Goal: Obtain resource: Download file/media

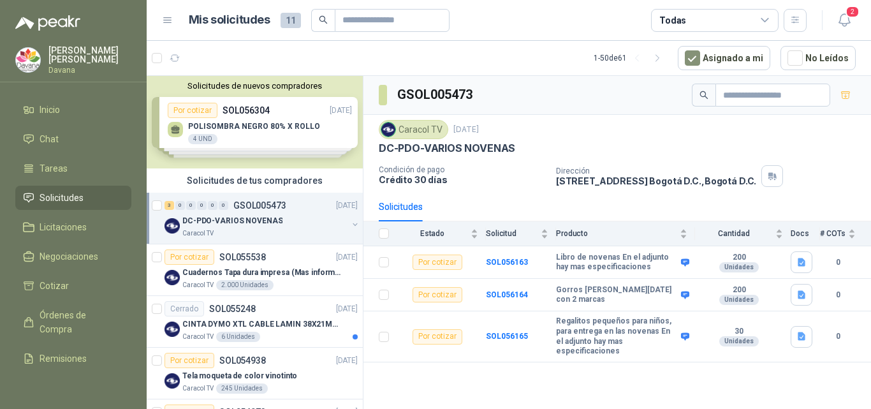
click at [300, 129] on div "Solicitudes de nuevos compradores Por cotizar SOL056304 [DATE] POLISOMBRA NEGRO…" at bounding box center [255, 122] width 216 height 92
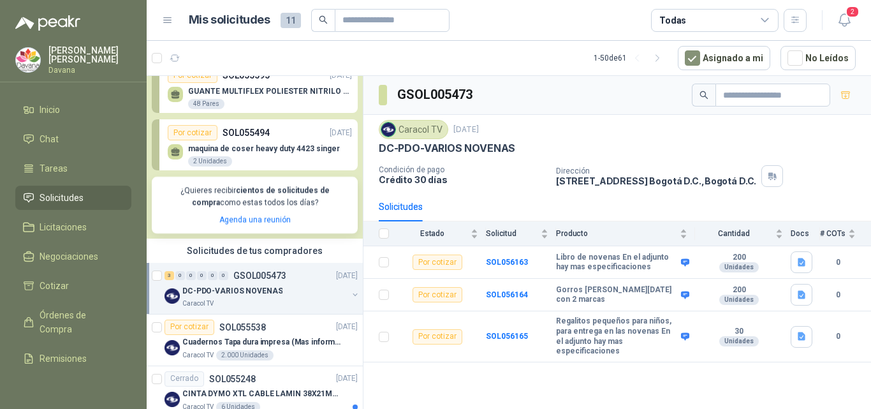
scroll to position [128, 0]
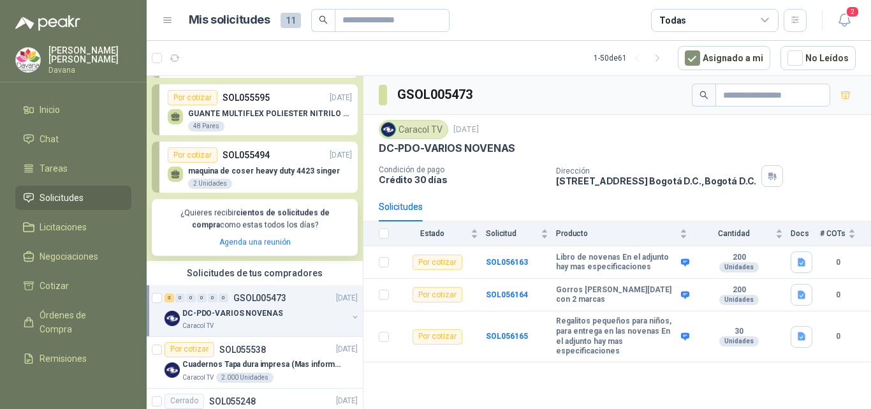
click at [298, 319] on div "DC-PDO-VARIOS NOVENAS" at bounding box center [264, 313] width 165 height 15
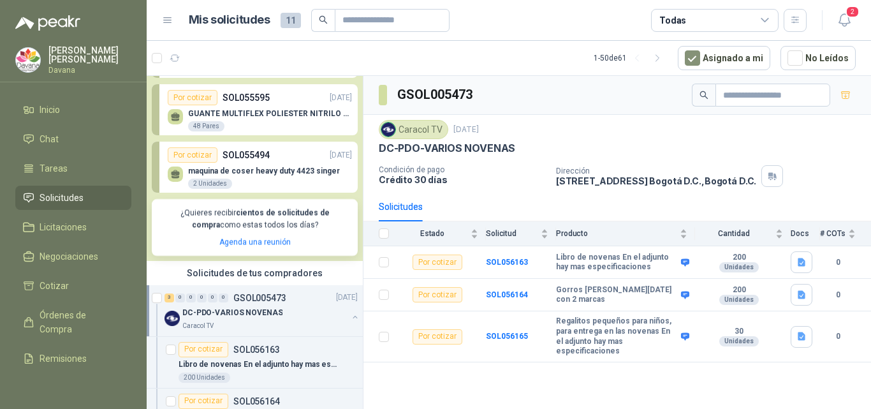
click at [254, 313] on p "DC-PDO-VARIOS NOVENAS" at bounding box center [232, 313] width 100 height 12
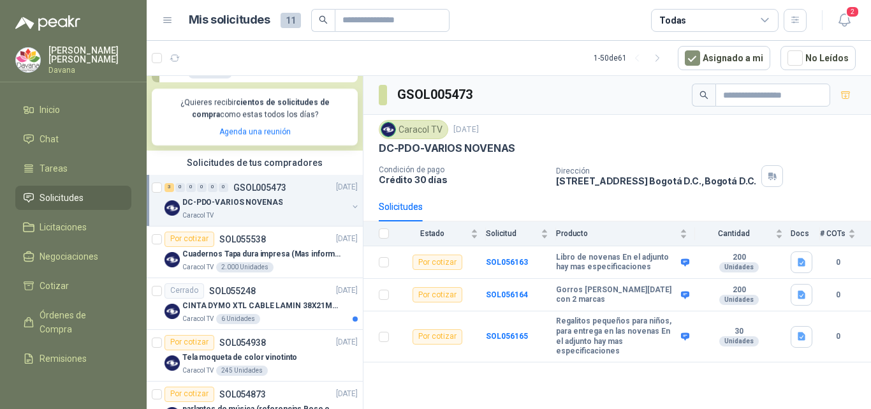
scroll to position [255, 0]
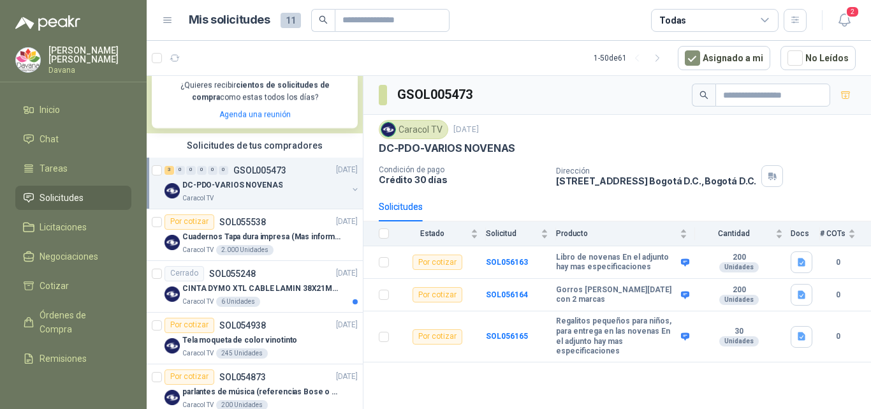
click at [257, 186] on p "DC-PDO-VARIOS NOVENAS" at bounding box center [232, 185] width 100 height 12
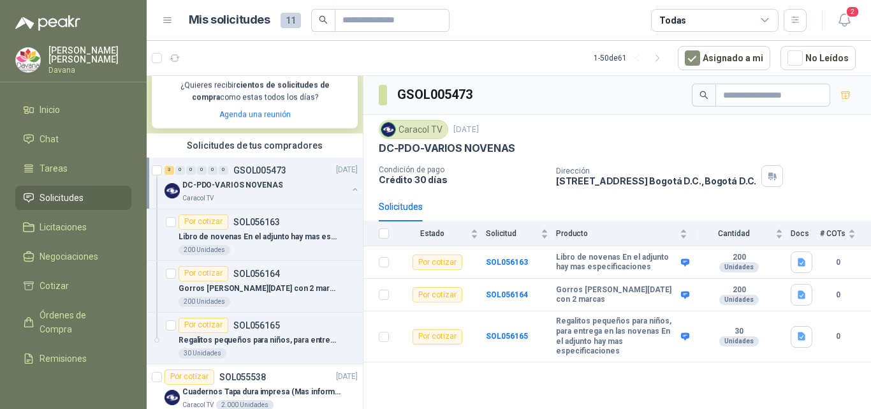
click at [257, 186] on p "DC-PDO-VARIOS NOVENAS" at bounding box center [232, 185] width 100 height 12
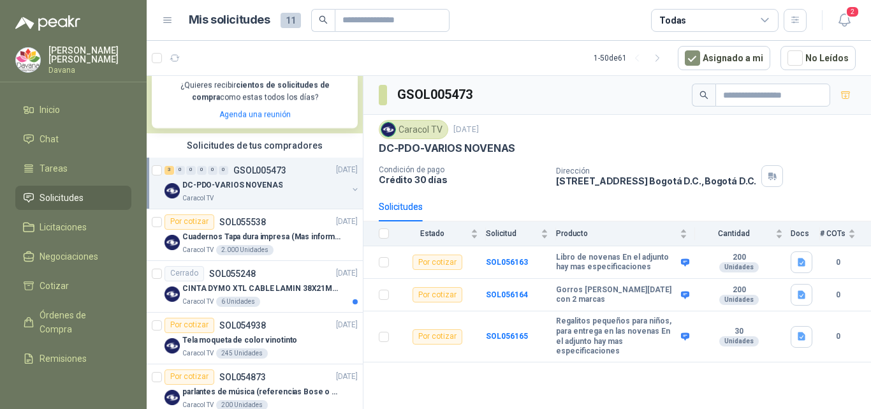
click at [257, 186] on p "DC-PDO-VARIOS NOVENAS" at bounding box center [232, 185] width 100 height 12
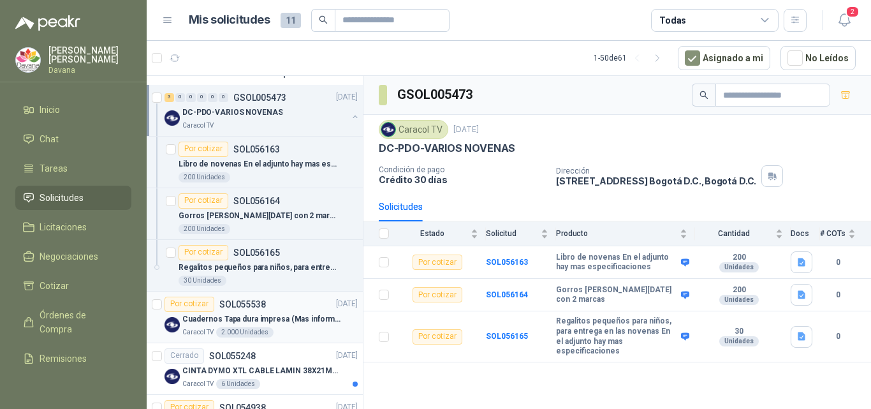
scroll to position [383, 0]
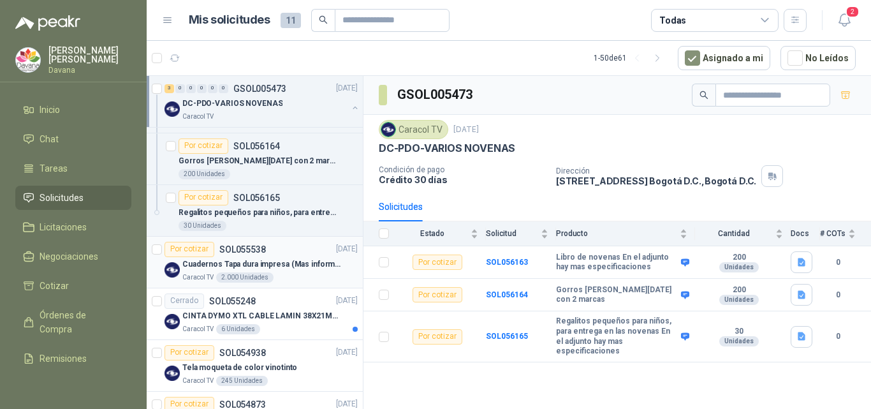
click at [277, 264] on p "Cuadernos Tapa dura impresa (Mas informacion en el adjunto)" at bounding box center [261, 264] width 159 height 12
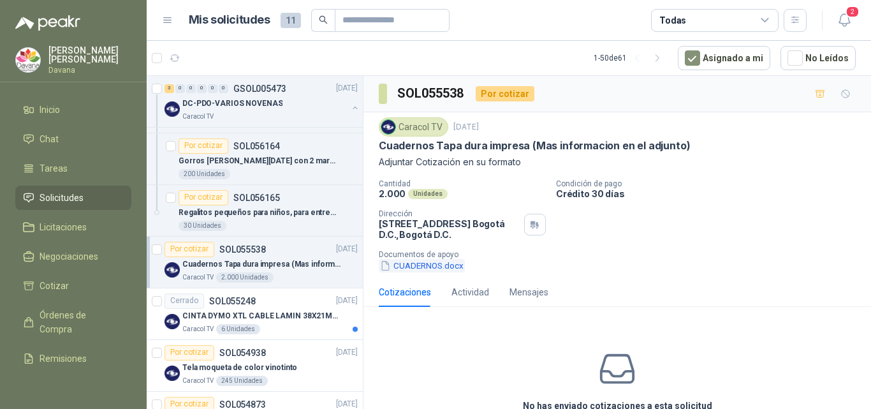
click at [447, 269] on button "CUADERNOS.docx" at bounding box center [422, 265] width 86 height 13
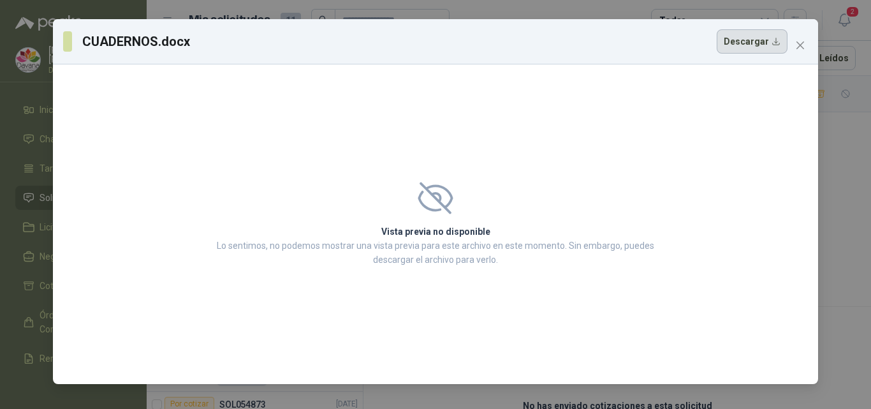
click at [751, 46] on button "Descargar" at bounding box center [752, 41] width 71 height 24
click at [801, 45] on icon "close" at bounding box center [801, 45] width 8 height 8
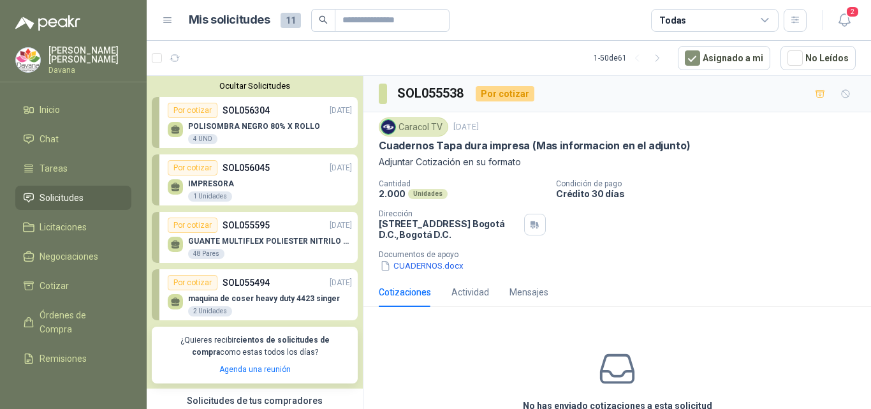
click at [275, 124] on p "POLISOMBRA NEGRO 80% X ROLLO" at bounding box center [254, 126] width 132 height 9
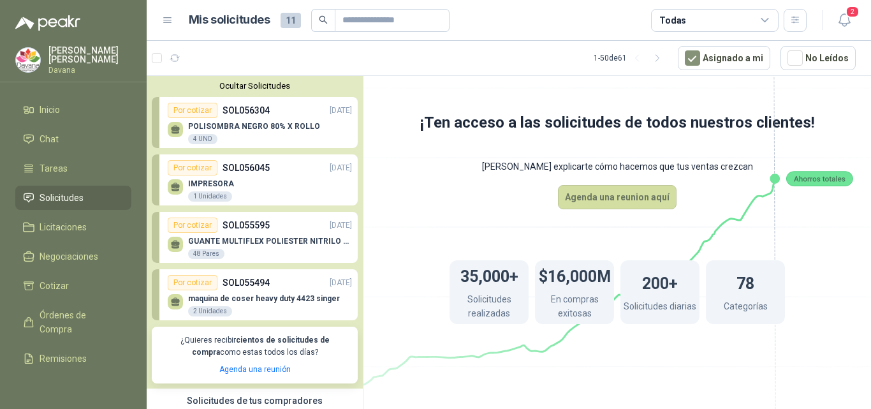
click at [228, 129] on p "POLISOMBRA NEGRO 80% X ROLLO" at bounding box center [254, 126] width 132 height 9
click at [195, 114] on div "Por cotizar" at bounding box center [193, 110] width 50 height 15
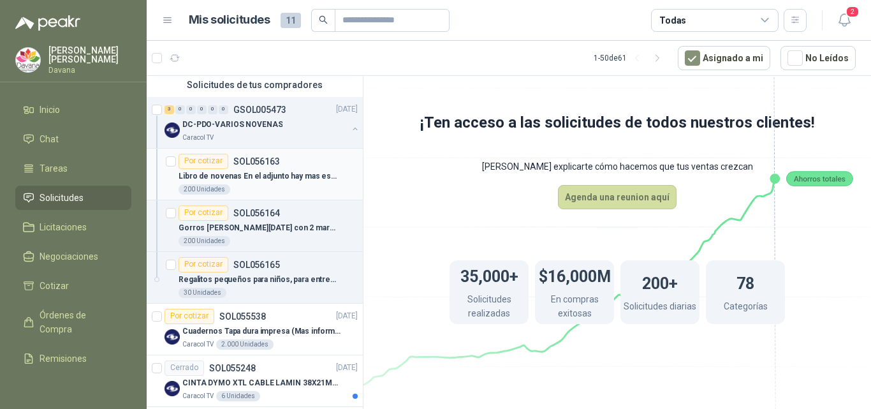
scroll to position [319, 0]
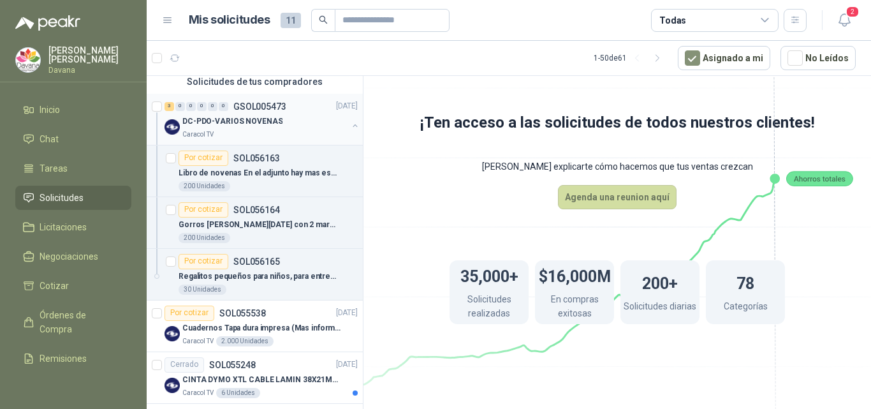
click at [255, 128] on div "DC-PDO-VARIOS NOVENAS" at bounding box center [264, 121] width 165 height 15
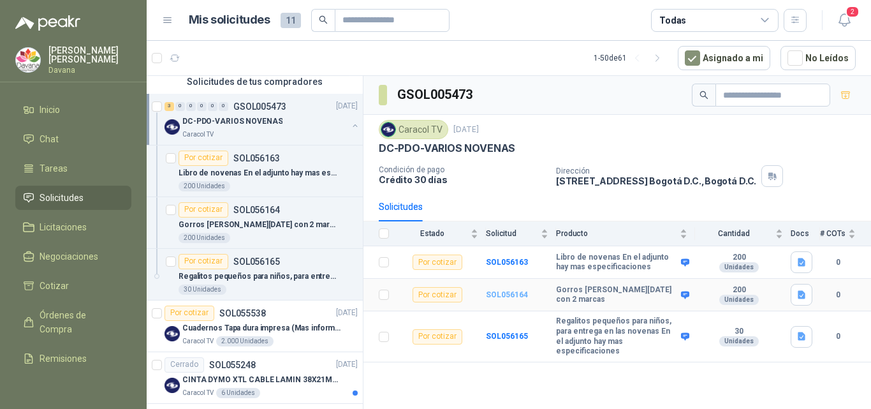
click at [500, 292] on b "SOL056164" at bounding box center [507, 294] width 42 height 9
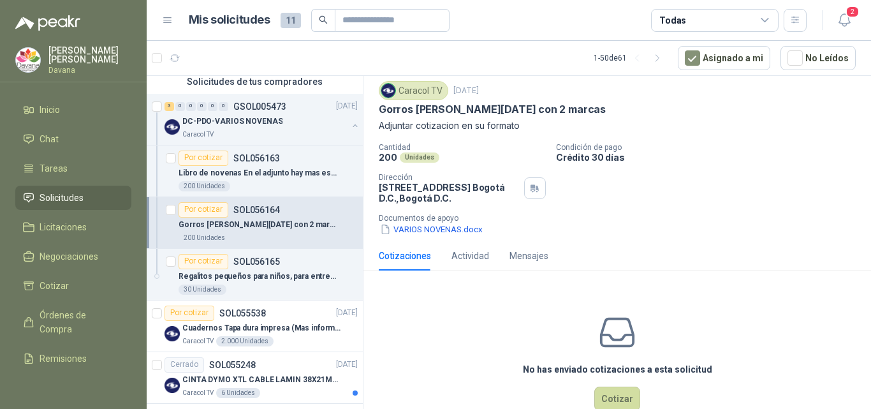
scroll to position [66, 0]
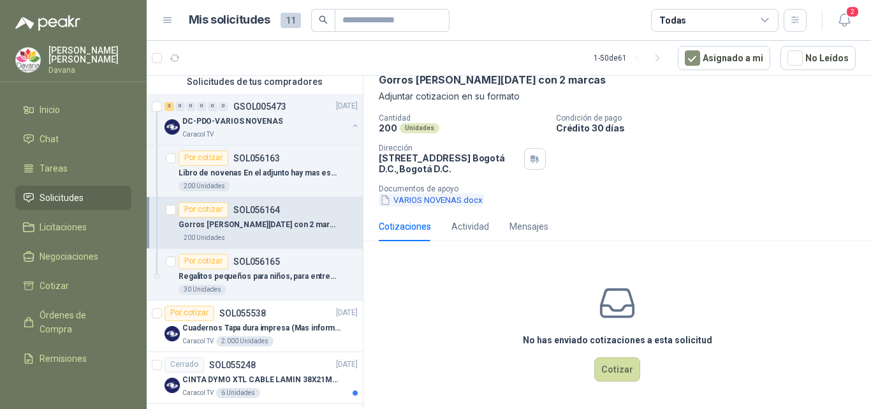
click at [471, 202] on button "VARIOS NOVENAS.docx" at bounding box center [431, 199] width 105 height 13
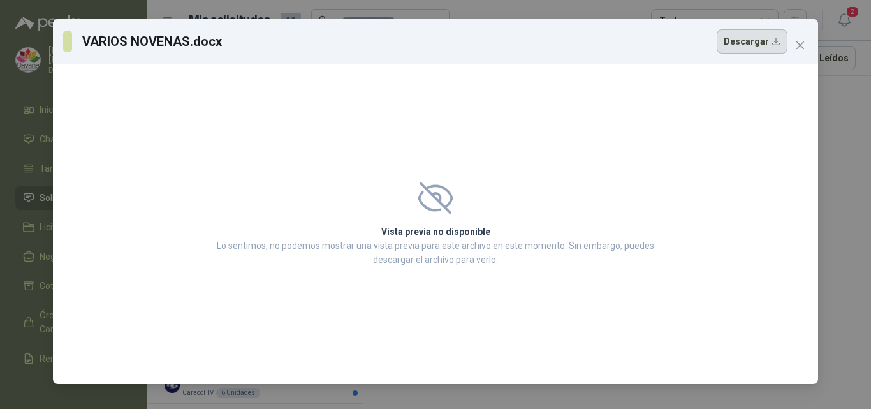
click at [744, 41] on button "Descargar" at bounding box center [752, 41] width 71 height 24
